Goal: Task Accomplishment & Management: Use online tool/utility

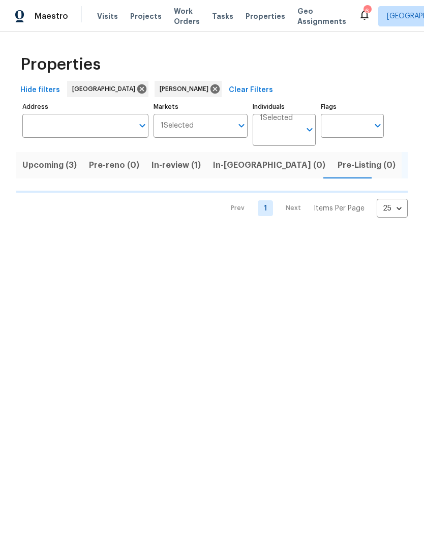
scroll to position [0, 14]
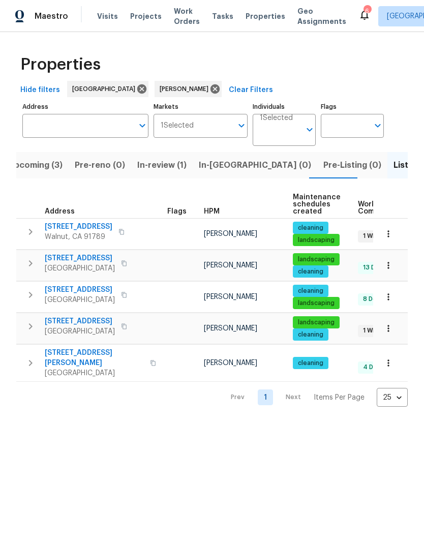
click at [54, 236] on span "Walnut, CA 91789" at bounding box center [79, 237] width 68 height 10
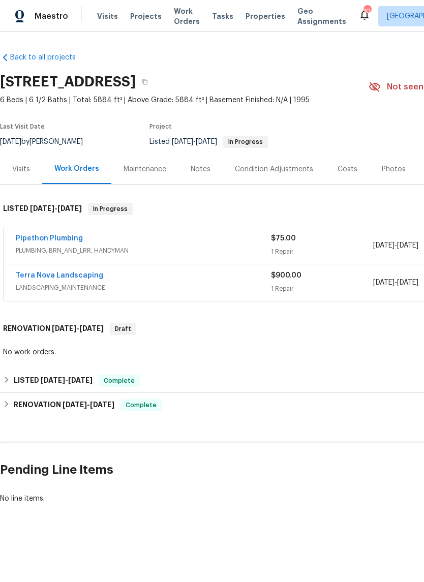
click at [38, 240] on link "Pipethon Plumbing" at bounding box center [49, 238] width 67 height 7
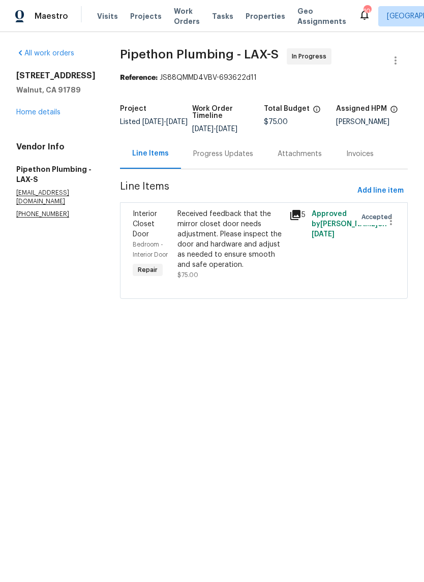
click at [262, 243] on div "Received feedback that the mirror closet door needs adjustment. Please inspect …" at bounding box center [231, 239] width 106 height 61
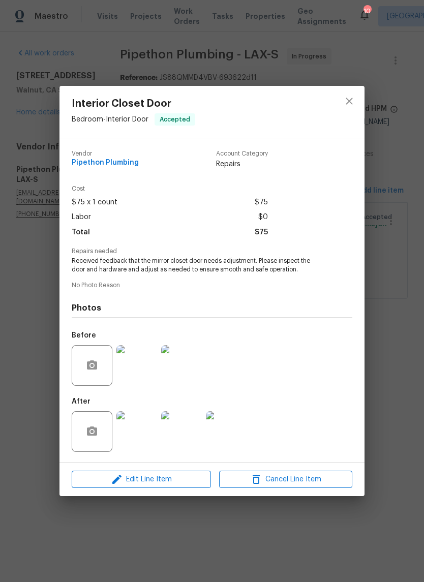
click at [405, 191] on div "Interior Closet Door Bedroom - Interior Door Accepted Vendor Pipethon Plumbing …" at bounding box center [212, 291] width 424 height 582
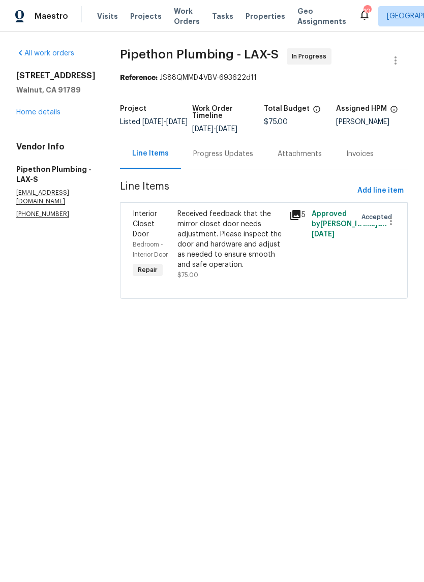
click at [236, 159] on div "Progress Updates" at bounding box center [223, 154] width 60 height 10
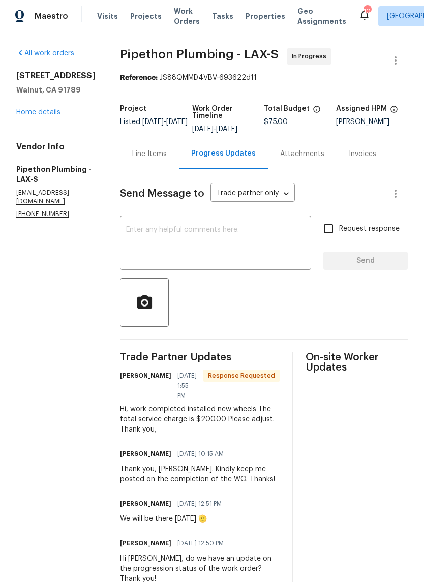
click at [167, 158] on div "Line Items" at bounding box center [149, 154] width 35 height 10
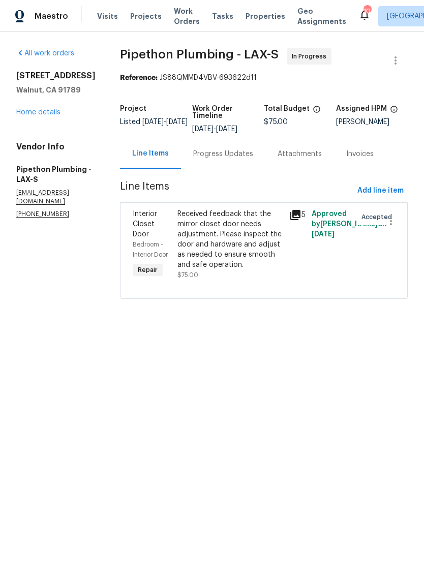
click at [235, 246] on div "Received feedback that the mirror closet door needs adjustment. Please inspect …" at bounding box center [231, 239] width 106 height 61
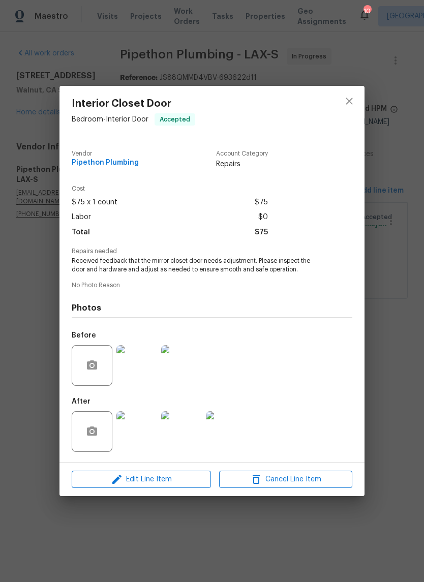
click at [390, 352] on div "Interior Closet Door Bedroom - Interior Door Accepted Vendor Pipethon Plumbing …" at bounding box center [212, 291] width 424 height 582
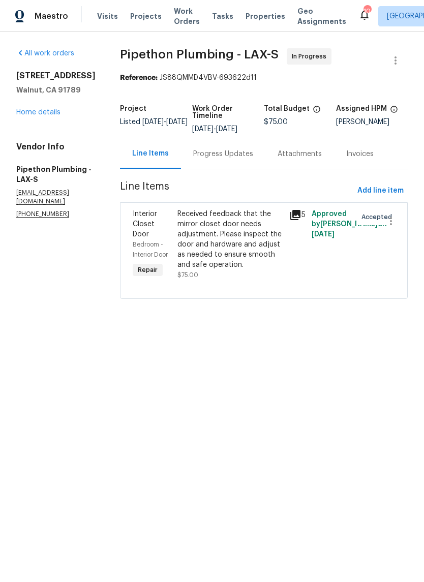
click at [241, 169] on div "Progress Updates" at bounding box center [223, 154] width 84 height 30
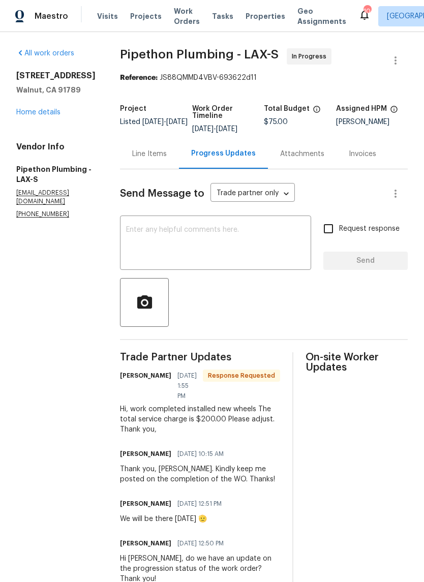
click at [152, 169] on div "Line Items" at bounding box center [149, 154] width 59 height 30
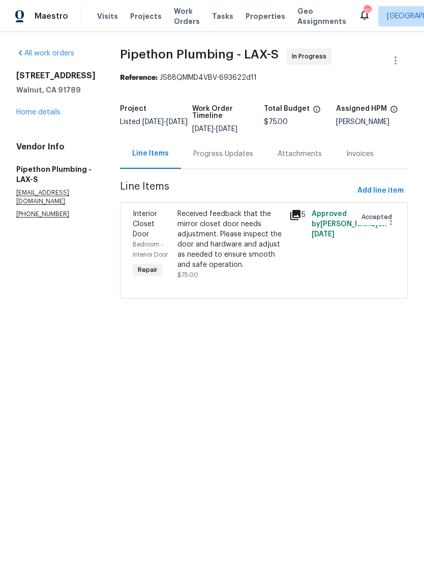
click at [245, 241] on div "Received feedback that the mirror closet door needs adjustment. Please inspect …" at bounding box center [231, 239] width 106 height 61
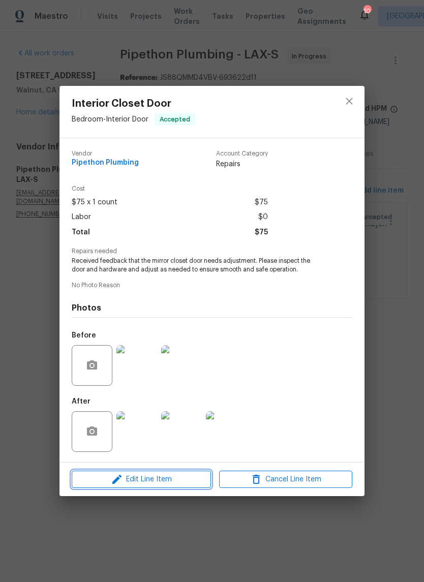
click at [146, 475] on button "Edit Line Item" at bounding box center [141, 480] width 139 height 18
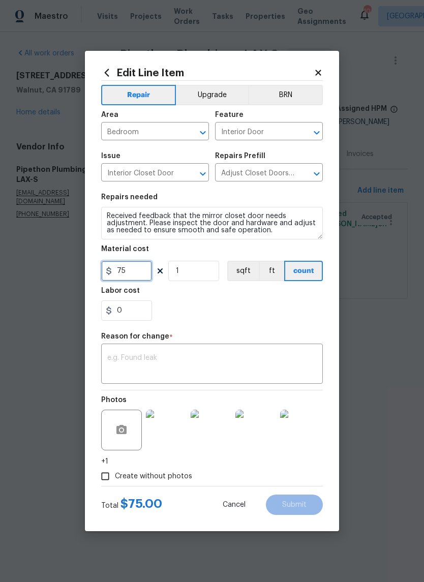
click at [132, 271] on input "75" at bounding box center [126, 271] width 51 height 20
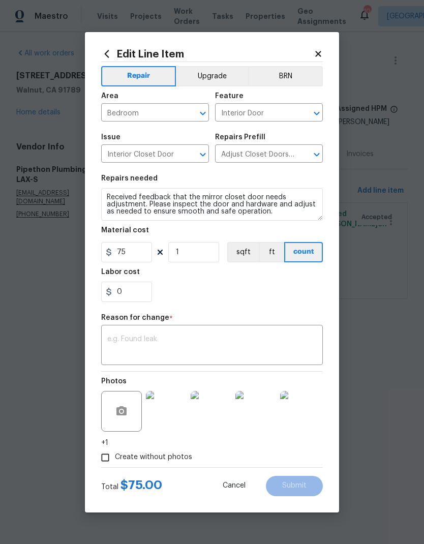
click at [132, 270] on h5 "Labor cost" at bounding box center [120, 272] width 39 height 7
click at [132, 262] on input "75" at bounding box center [126, 252] width 51 height 20
click at [136, 267] on section "Repairs needed Received feedback that the mirror closet door needs adjustment. …" at bounding box center [212, 238] width 222 height 139
click at [126, 252] on input "75" at bounding box center [126, 252] width 51 height 20
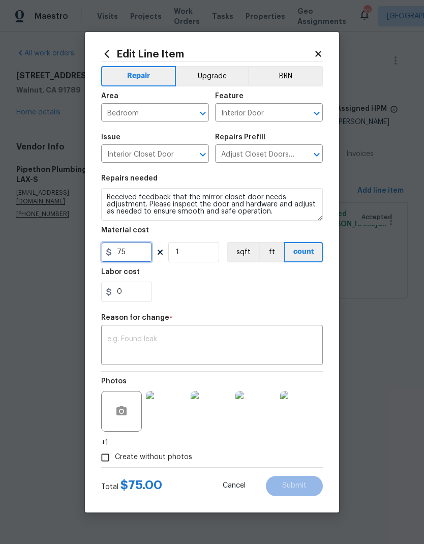
click at [129, 251] on input "75" at bounding box center [126, 252] width 51 height 20
click at [123, 255] on input "75" at bounding box center [126, 252] width 51 height 20
type input "200"
click at [220, 298] on div "0" at bounding box center [212, 292] width 222 height 20
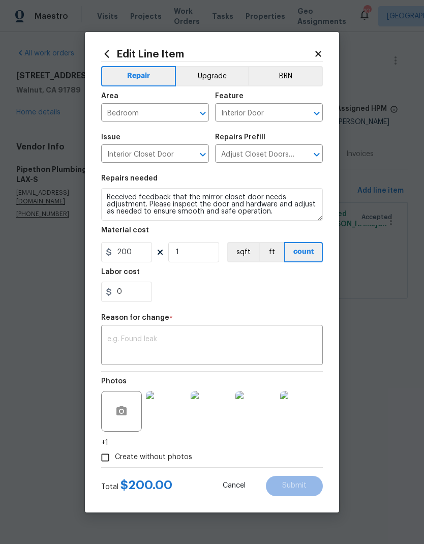
click at [215, 343] on textarea at bounding box center [212, 346] width 210 height 21
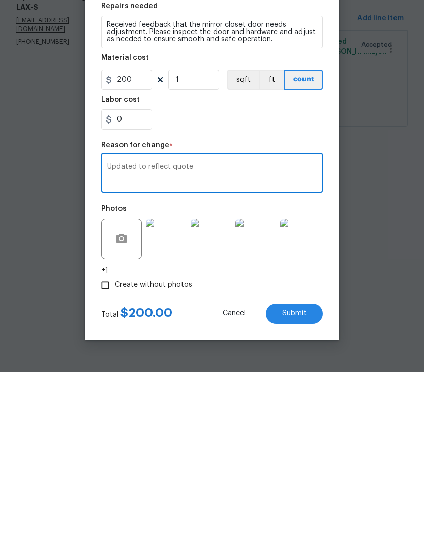
type textarea "Updated to reflect quote"
click at [240, 138] on div "Repair Upgrade BRN Area Bedroom ​ Feature Interior Door ​ Issue Interior Closet…" at bounding box center [212, 264] width 222 height 405
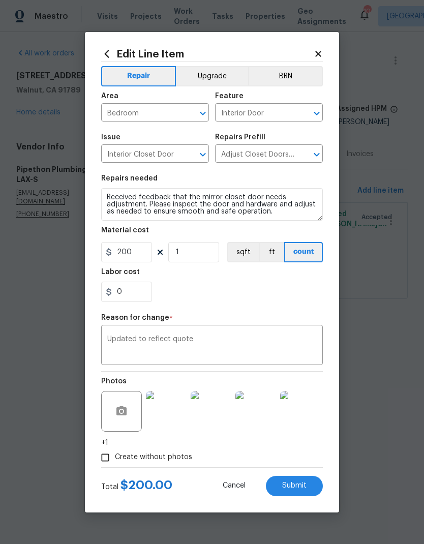
click at [303, 489] on span "Submit" at bounding box center [294, 486] width 24 height 8
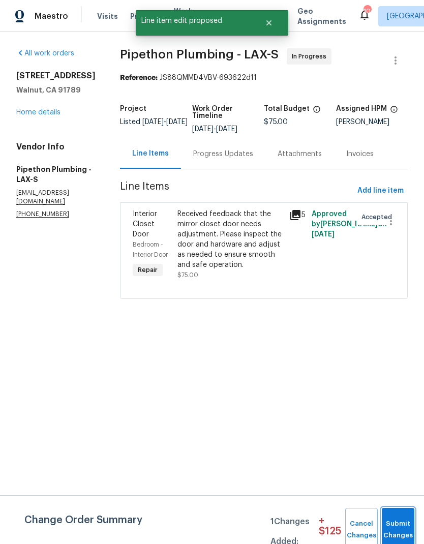
click at [402, 517] on button "Submit Changes" at bounding box center [398, 530] width 33 height 44
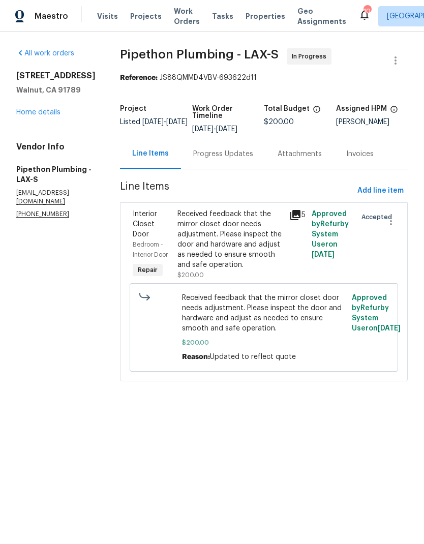
click at [242, 167] on div "Progress Updates" at bounding box center [223, 154] width 84 height 30
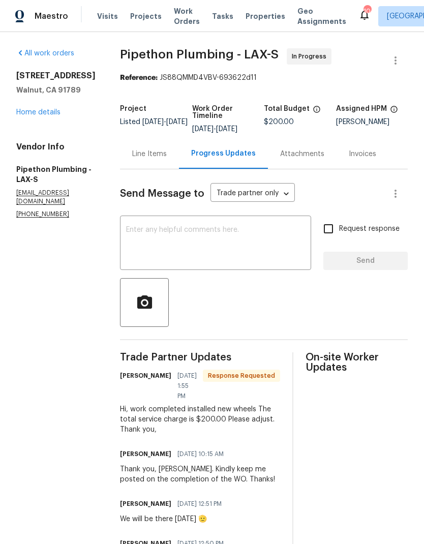
click at [163, 167] on div "Line Items" at bounding box center [149, 154] width 59 height 30
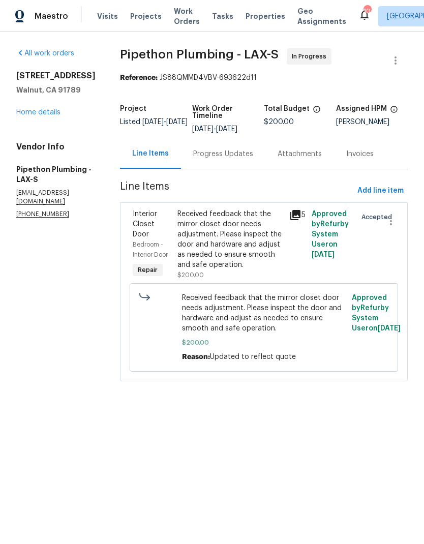
click at [226, 234] on div "Received feedback that the mirror closet door needs adjustment. Please inspect …" at bounding box center [231, 239] width 106 height 61
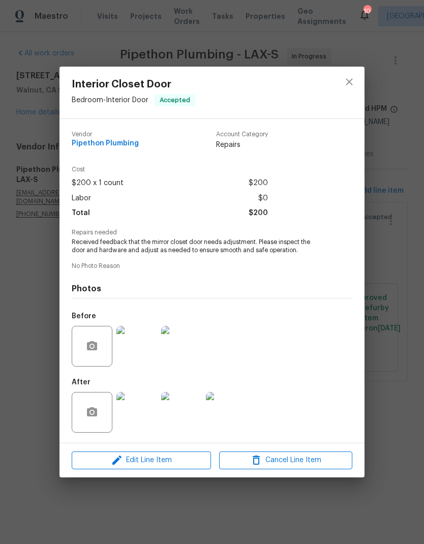
click at [398, 407] on div "Interior Closet Door Bedroom - Interior Door Accepted Vendor Pipethon Plumbing …" at bounding box center [212, 272] width 424 height 544
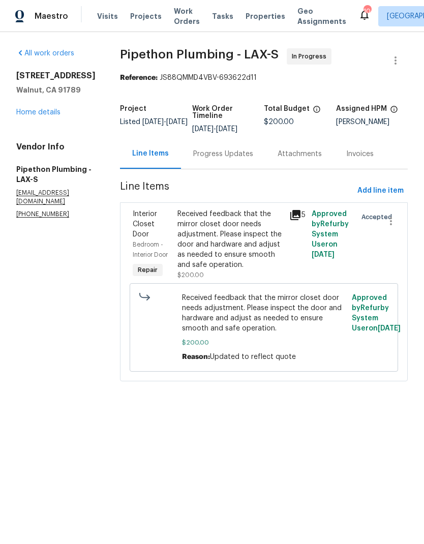
click at [41, 125] on div "All work orders 19710 Quail Ridge Cir Walnut, CA 91789 Home details Vendor Info…" at bounding box center [55, 133] width 79 height 170
click at [55, 111] on link "Home details" at bounding box center [38, 112] width 44 height 7
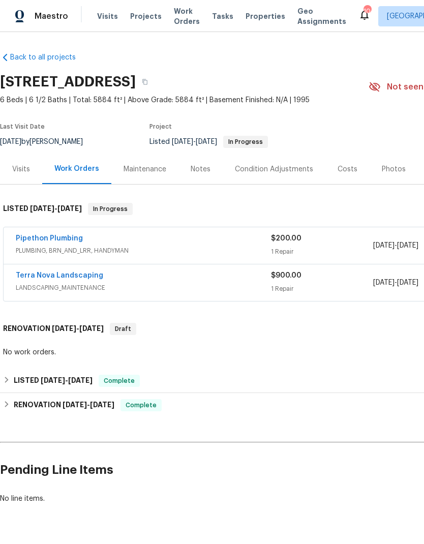
click at [67, 239] on link "Pipethon Plumbing" at bounding box center [49, 238] width 67 height 7
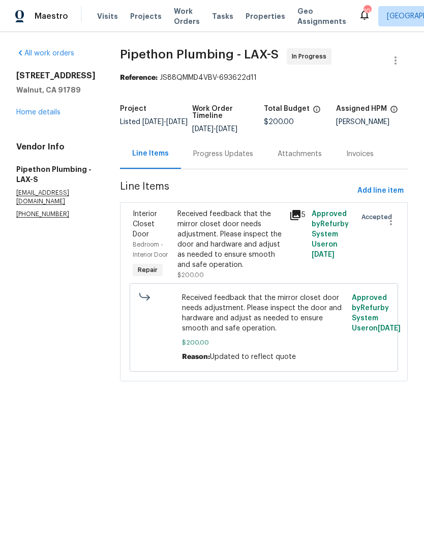
click at [253, 159] on div "Progress Updates" at bounding box center [223, 154] width 60 height 10
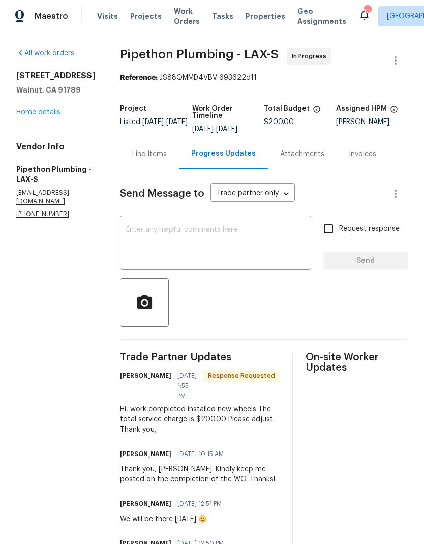
click at [278, 249] on textarea at bounding box center [215, 244] width 179 height 36
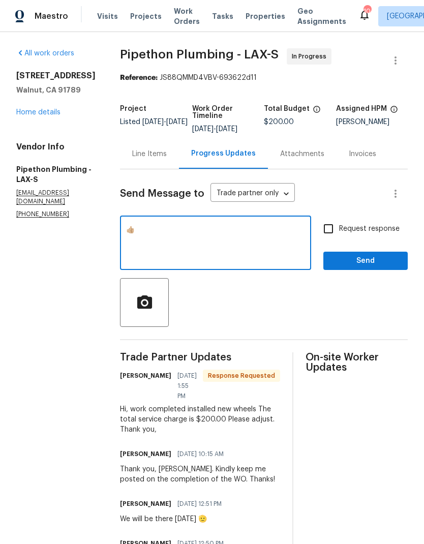
type textarea "👍🏼"
click at [357, 265] on span "Send" at bounding box center [366, 261] width 68 height 13
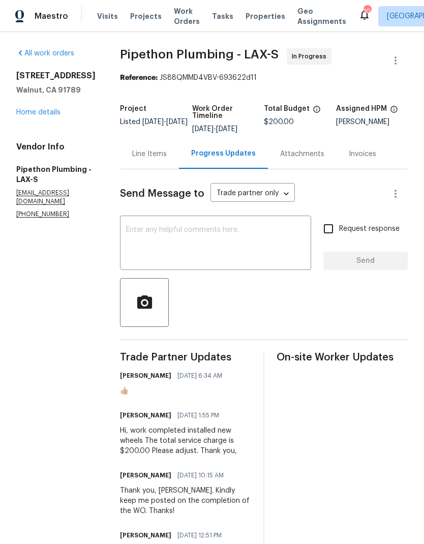
click at [51, 109] on link "Home details" at bounding box center [38, 112] width 44 height 7
